Goal: Task Accomplishment & Management: Complete application form

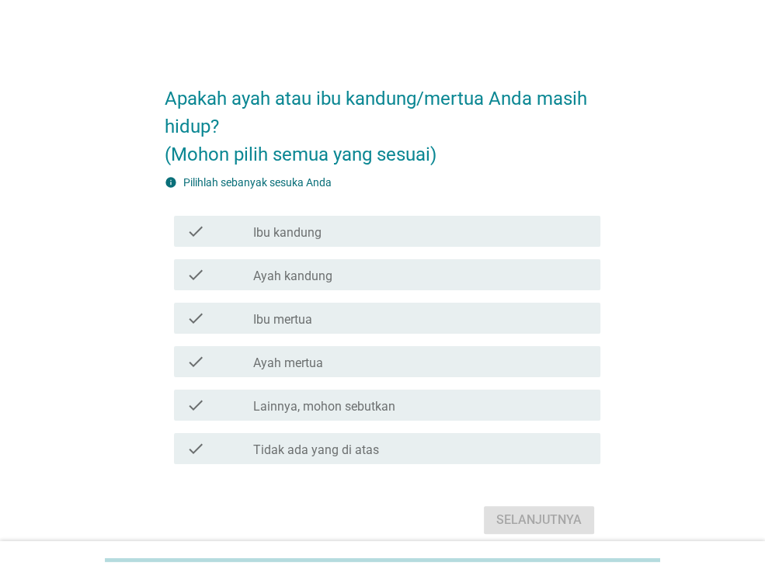
click at [383, 237] on div "check_box_outline_blank Ibu kandung" at bounding box center [420, 231] width 335 height 19
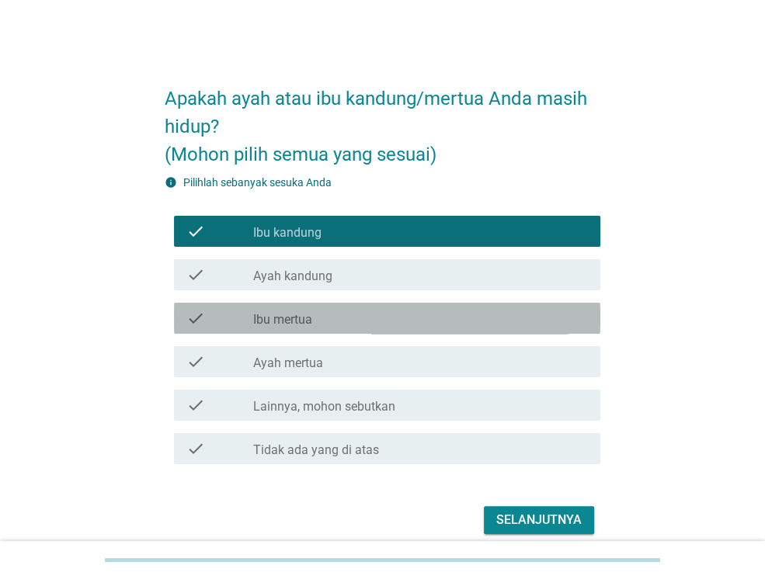
click at [361, 318] on div "check_box_outline_blank Ibu mertua" at bounding box center [420, 318] width 335 height 19
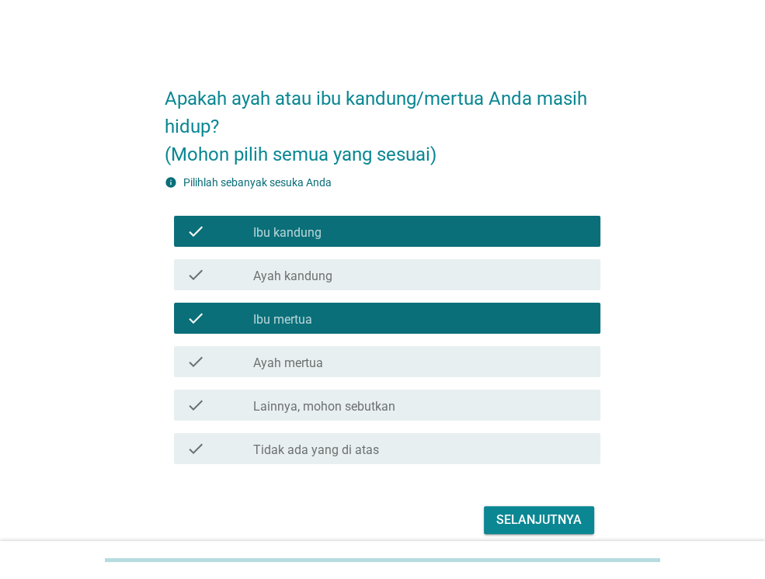
click at [307, 279] on label "Ayah kandung" at bounding box center [292, 277] width 79 height 16
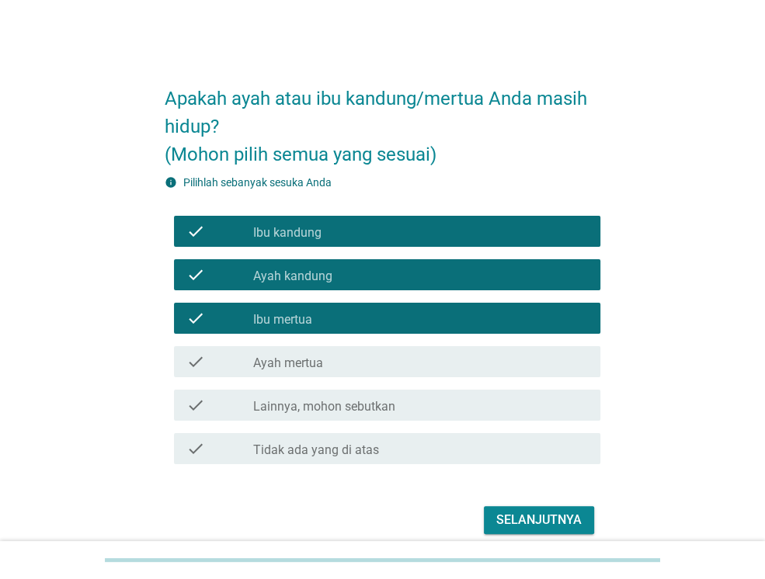
click at [349, 366] on div "check_box_outline_blank Ayah mertua" at bounding box center [420, 361] width 335 height 19
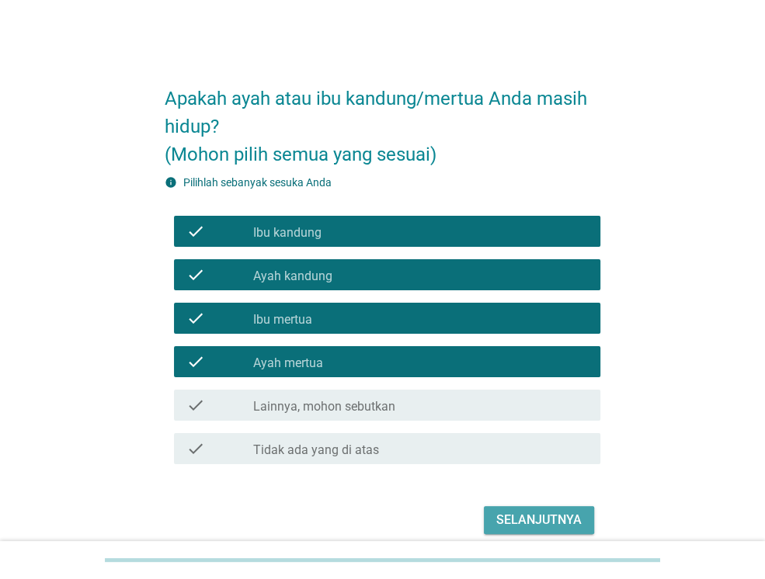
click at [553, 518] on div "Selanjutnya" at bounding box center [538, 520] width 85 height 19
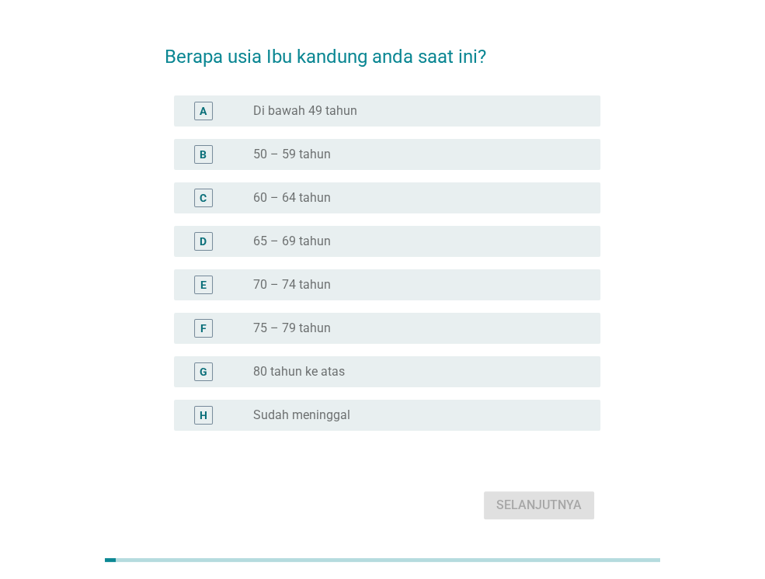
scroll to position [16, 0]
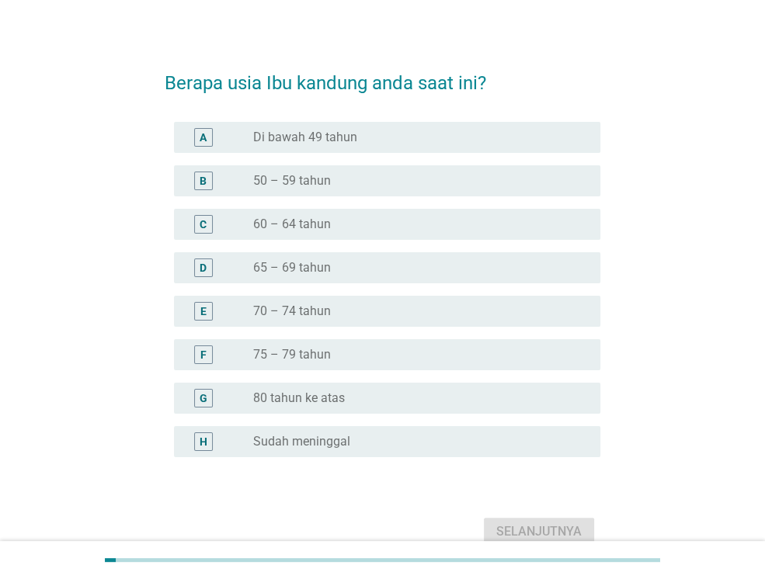
click at [365, 227] on div "radio_button_unchecked 60 – 64 tahun" at bounding box center [414, 225] width 322 height 16
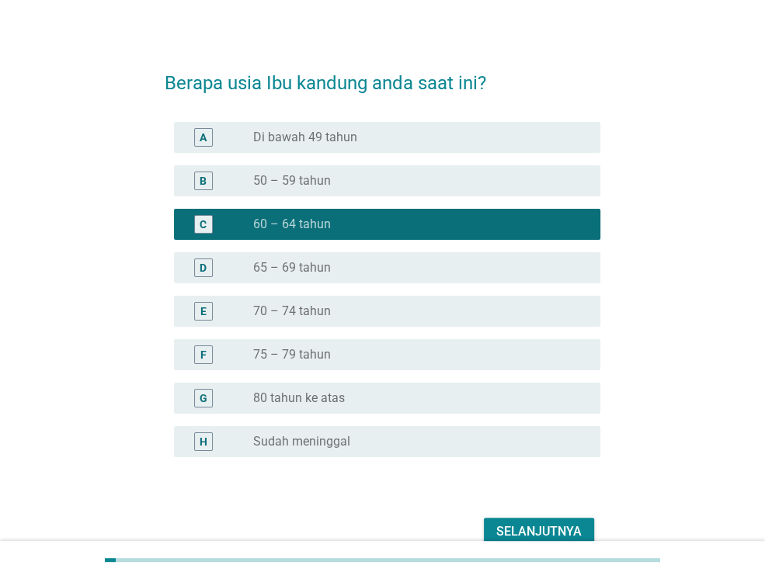
click at [537, 527] on div "Selanjutnya" at bounding box center [538, 531] width 85 height 19
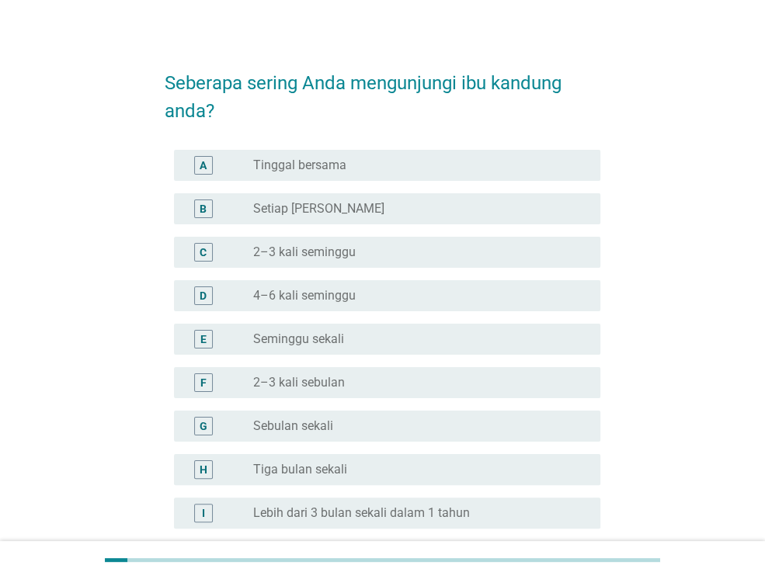
scroll to position [0, 0]
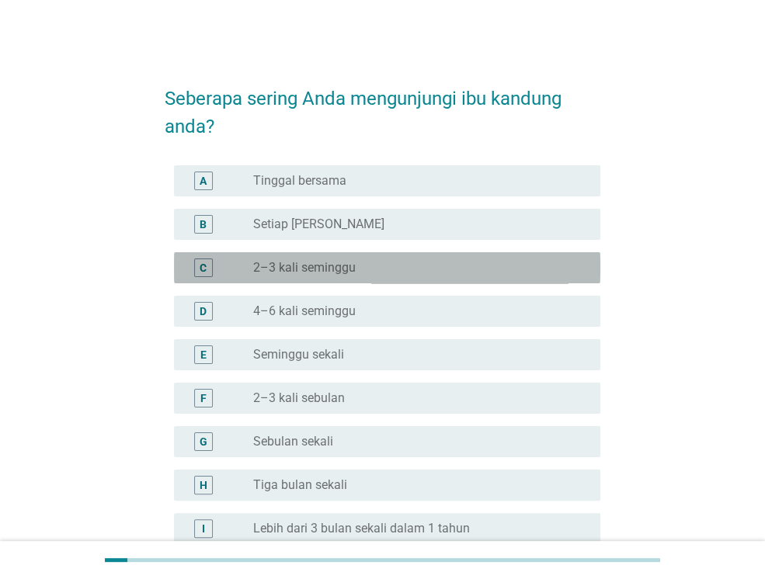
click at [323, 268] on label "2–3 kali seminggu" at bounding box center [304, 268] width 102 height 16
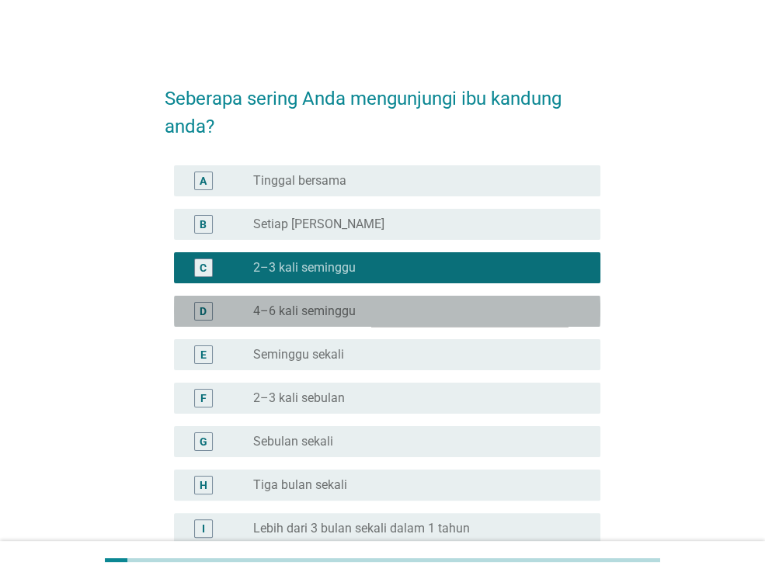
click at [351, 311] on label "4–6 kali seminggu" at bounding box center [304, 311] width 102 height 16
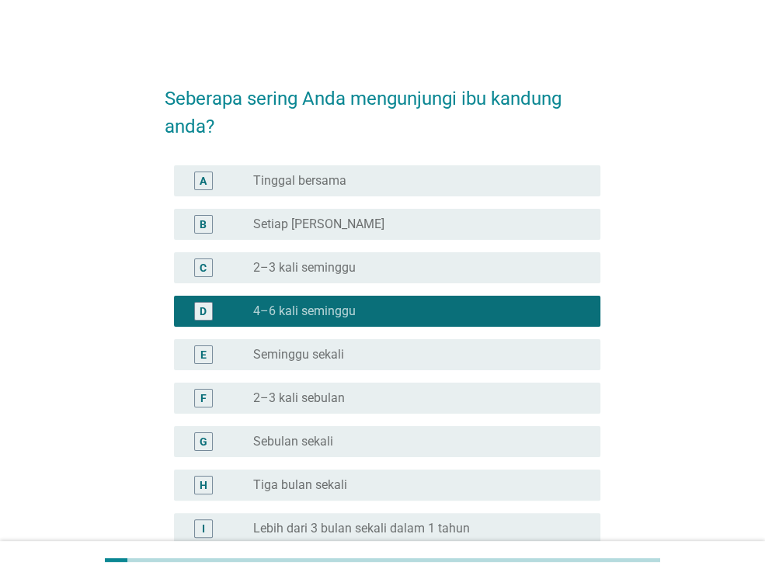
click at [361, 352] on div "radio_button_unchecked Seminggu sekali" at bounding box center [414, 355] width 322 height 16
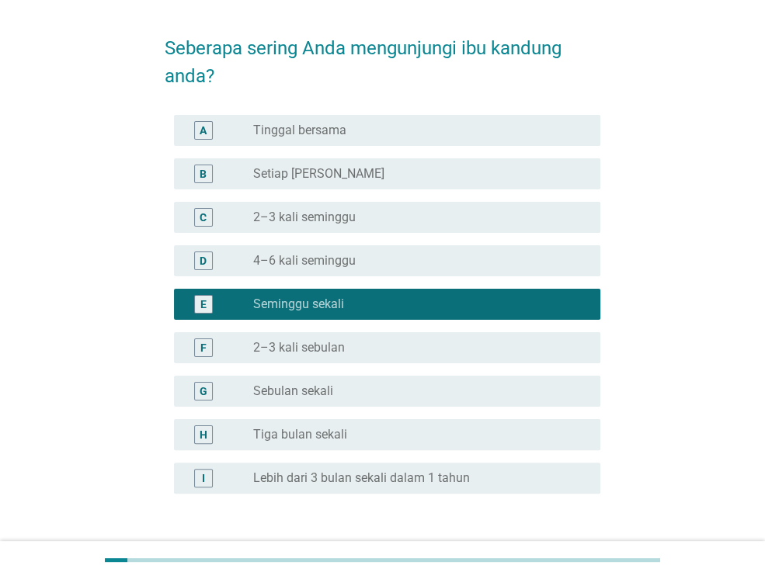
scroll to position [78, 0]
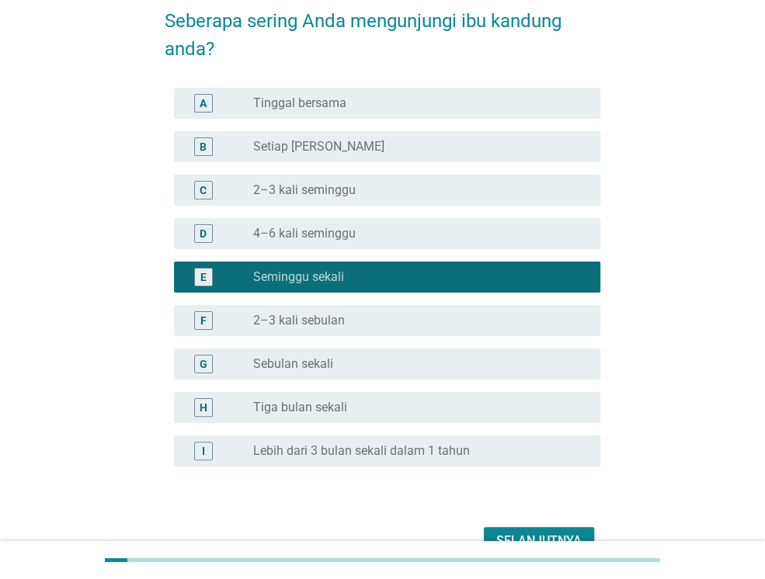
click at [556, 527] on button "Selanjutnya" at bounding box center [539, 541] width 110 height 28
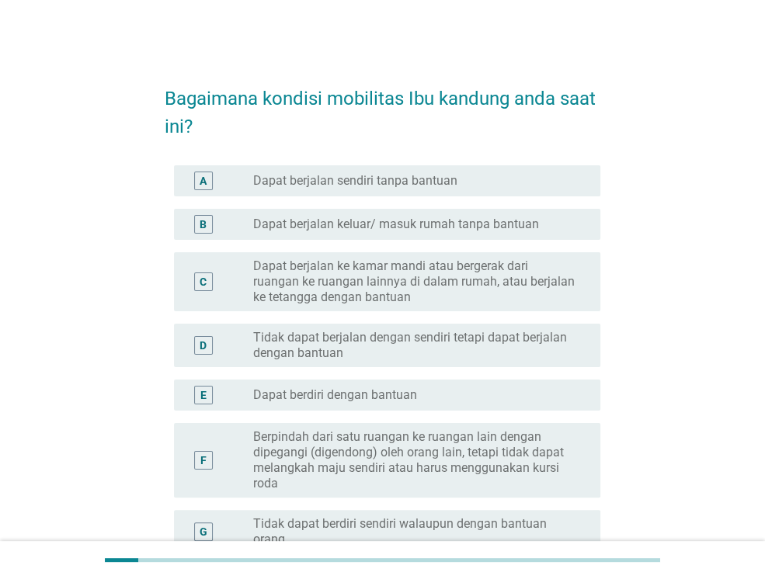
click at [360, 176] on label "Dapat berjalan sendiri tanpa bantuan" at bounding box center [355, 181] width 204 height 16
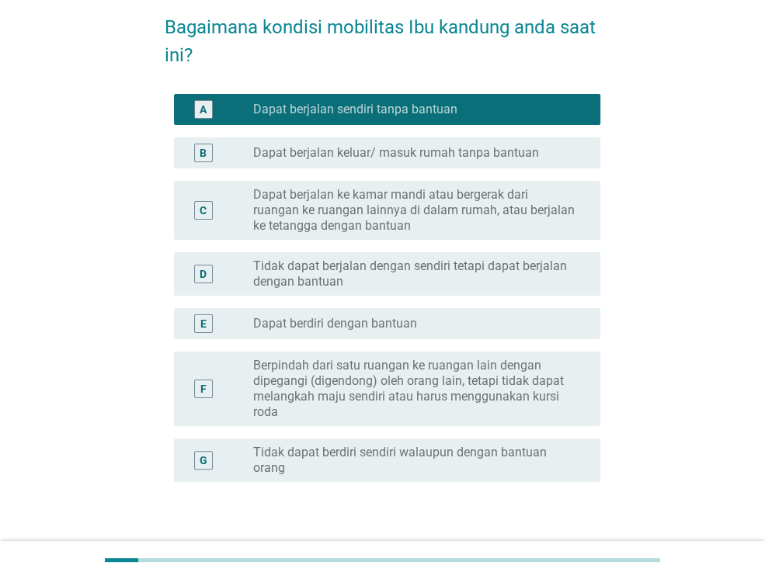
scroll to position [155, 0]
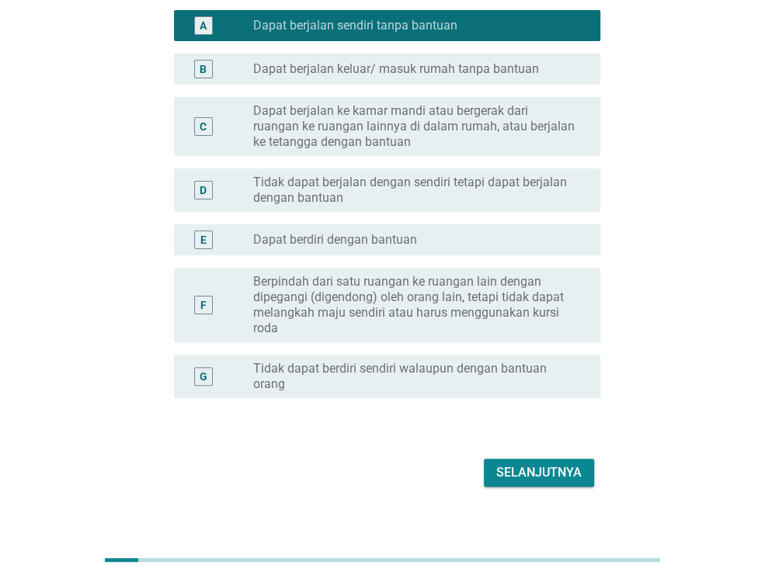
click at [587, 482] on button "Selanjutnya" at bounding box center [539, 473] width 110 height 28
click at [574, 461] on div "Selanjutnya" at bounding box center [382, 472] width 435 height 37
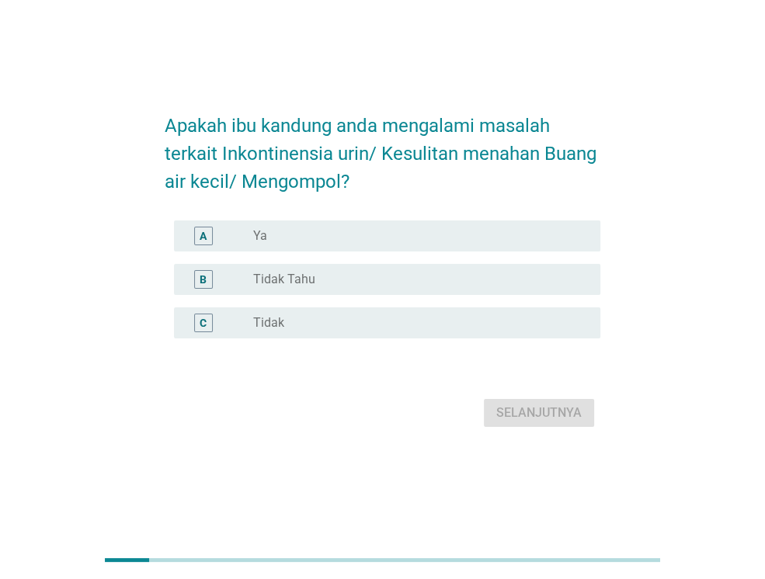
scroll to position [37, 0]
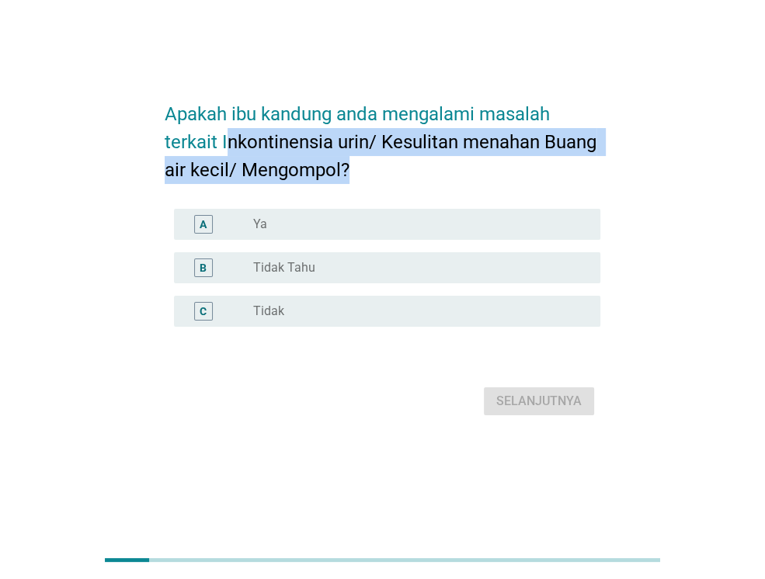
drag, startPoint x: 349, startPoint y: 168, endPoint x: 227, endPoint y: 155, distance: 121.8
click at [227, 155] on h2 "Apakah ibu kandung anda mengalami masalah terkait Inkontinensia urin/ Kesulitan…" at bounding box center [382, 134] width 435 height 99
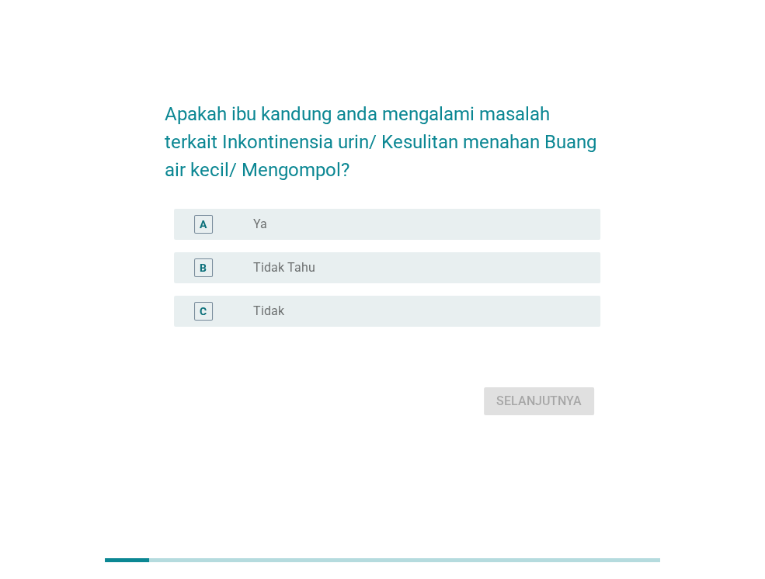
drag, startPoint x: 227, startPoint y: 155, endPoint x: 189, endPoint y: 154, distance: 38.8
click at [189, 154] on h2 "Apakah ibu kandung anda mengalami masalah terkait Inkontinensia urin/ Kesulitan…" at bounding box center [382, 134] width 435 height 99
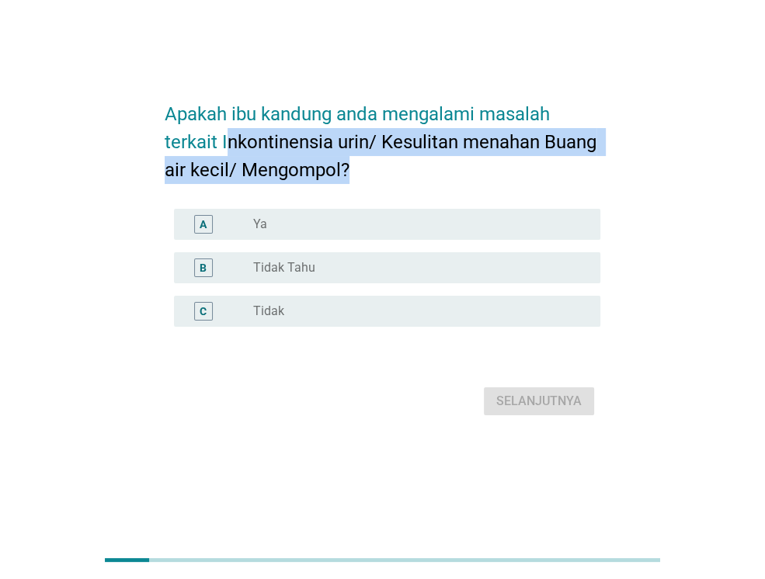
drag, startPoint x: 227, startPoint y: 144, endPoint x: 390, endPoint y: 167, distance: 165.4
click at [390, 167] on h2 "Apakah ibu kandung anda mengalami masalah terkait Inkontinensia urin/ Kesulitan…" at bounding box center [382, 134] width 435 height 99
drag, startPoint x: 390, startPoint y: 167, endPoint x: 354, endPoint y: 172, distance: 36.8
click at [354, 172] on h2 "Apakah ibu kandung anda mengalami masalah terkait Inkontinensia urin/ Kesulitan…" at bounding box center [382, 134] width 435 height 99
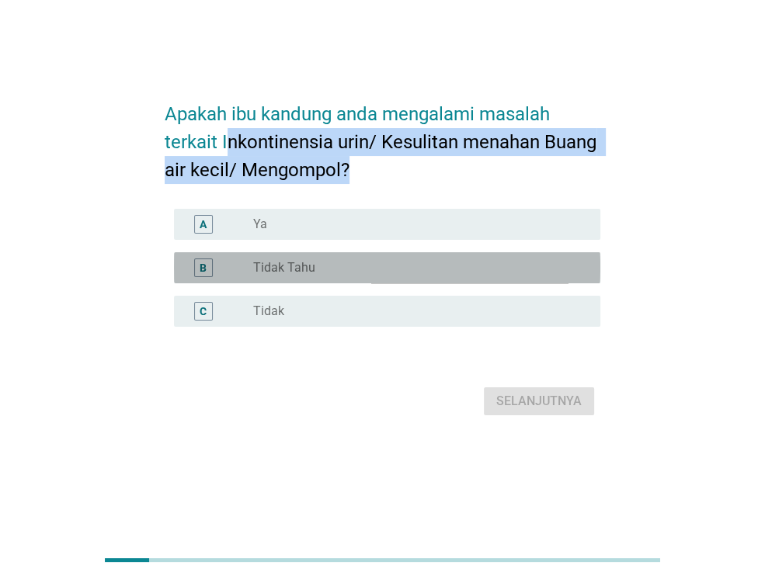
click at [310, 267] on label "Tidak Tahu" at bounding box center [284, 268] width 62 height 16
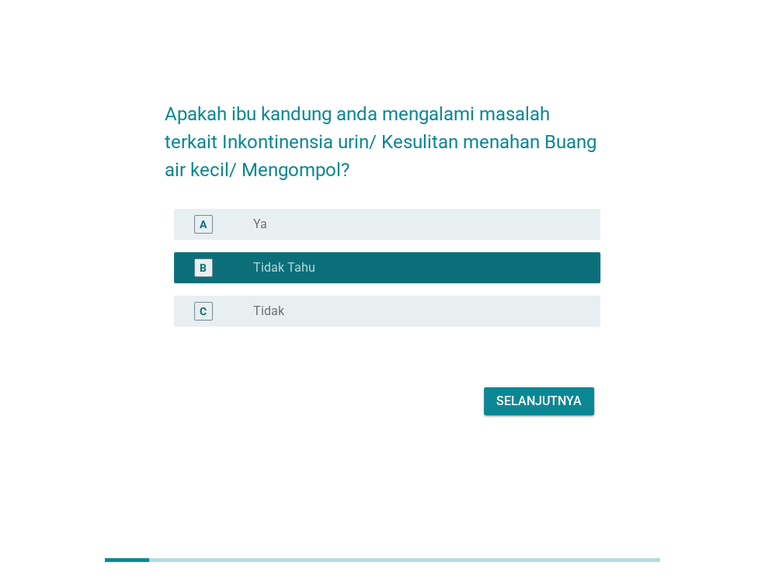
click at [323, 314] on div "radio_button_unchecked Tidak" at bounding box center [414, 311] width 322 height 16
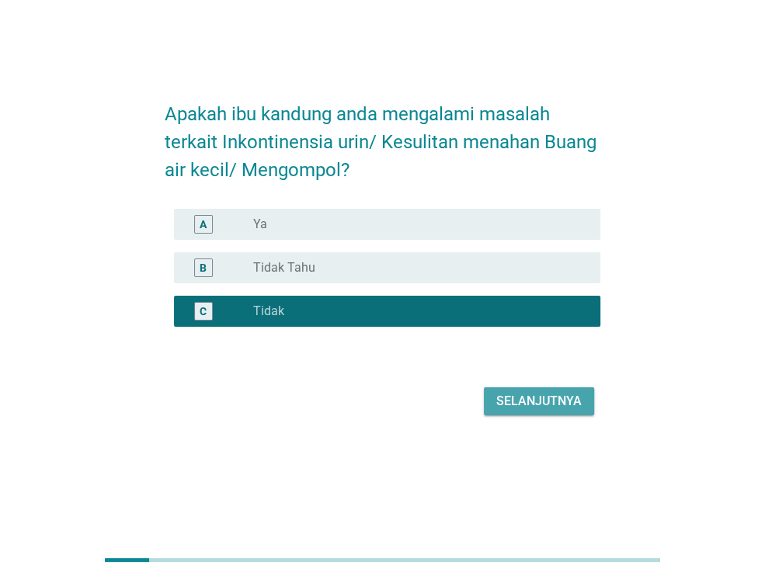
click at [515, 398] on div "Selanjutnya" at bounding box center [538, 401] width 85 height 19
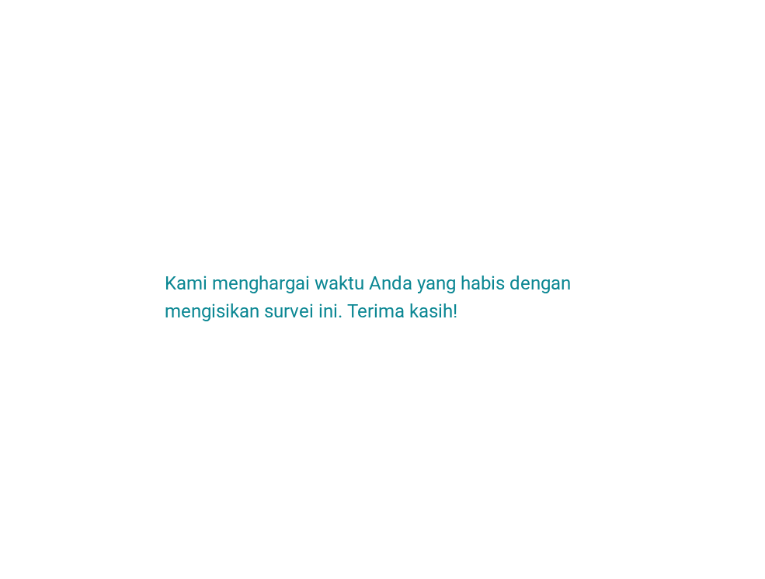
scroll to position [0, 0]
